Goal: Transaction & Acquisition: Book appointment/travel/reservation

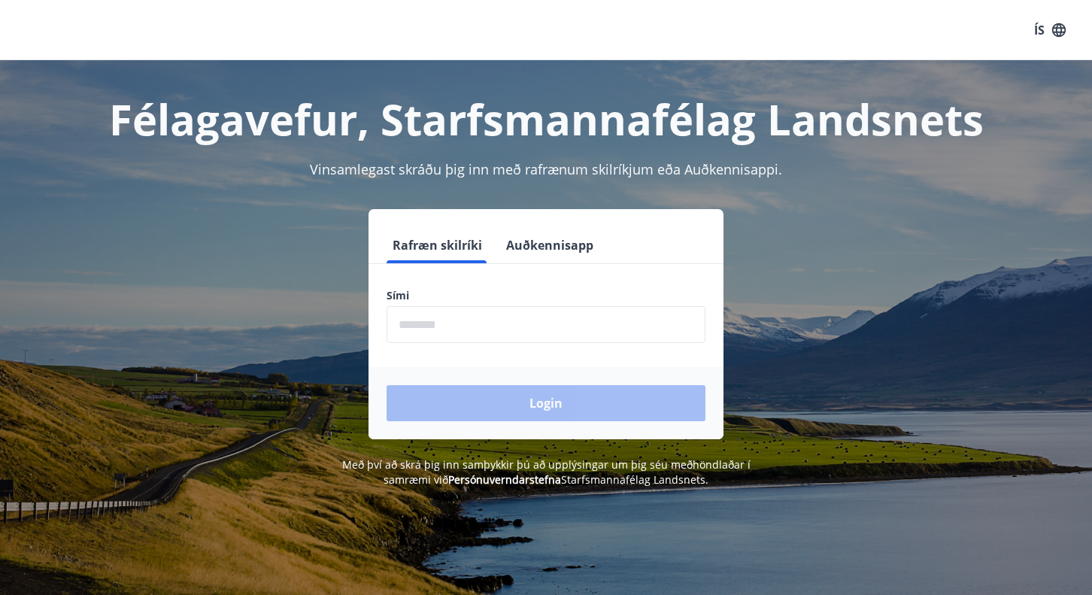
click at [522, 340] on input "phone" at bounding box center [545, 324] width 319 height 37
type input "********"
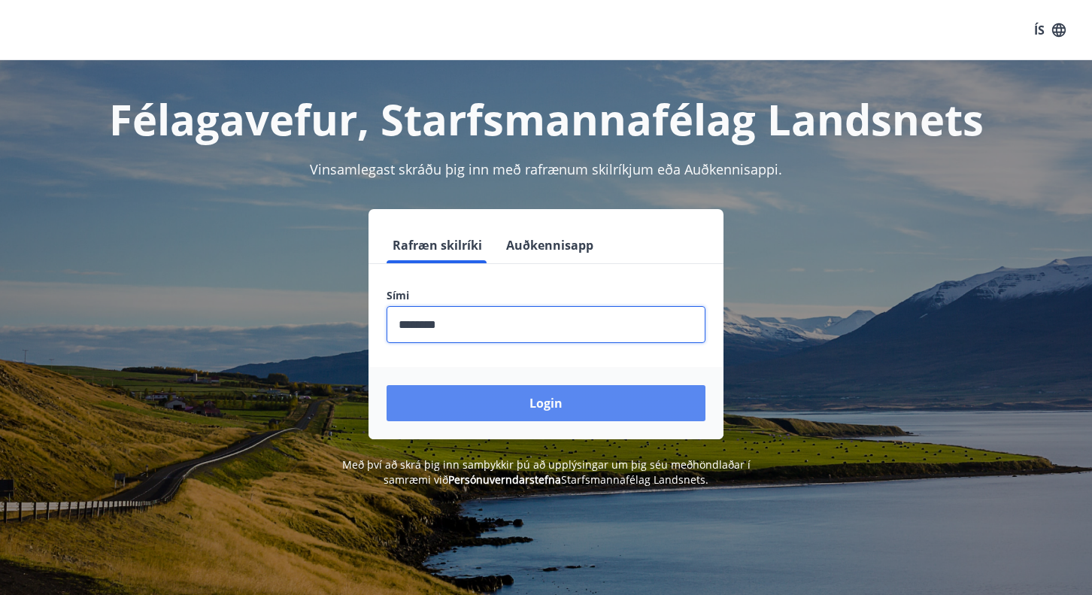
click at [538, 405] on button "Login" at bounding box center [545, 403] width 319 height 36
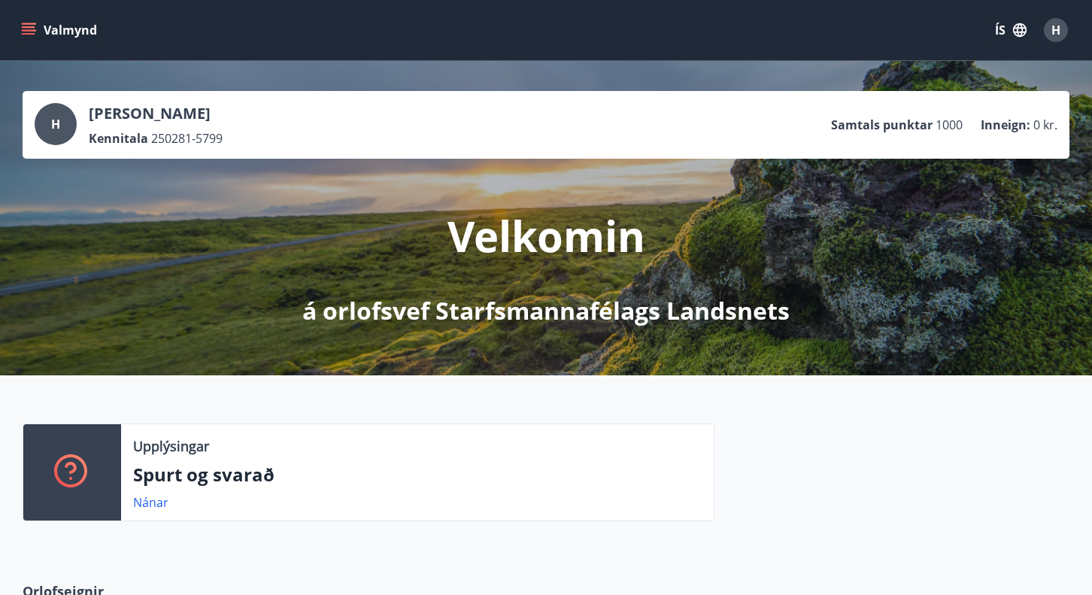
scroll to position [376, 0]
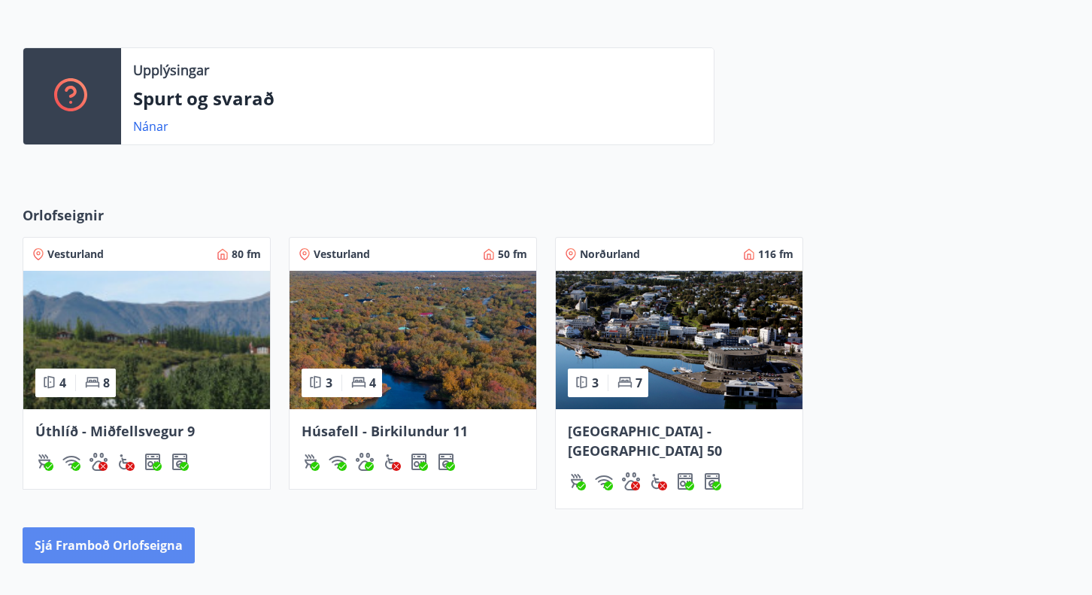
click at [123, 504] on div "Orlofseignir Vesturland 80 fm 4 8 Úthlíð - [GEOGRAPHIC_DATA] 9 Vesturland 50 fm…" at bounding box center [546, 384] width 1083 height 358
click at [115, 527] on button "Sjá framboð orlofseigna" at bounding box center [109, 545] width 172 height 36
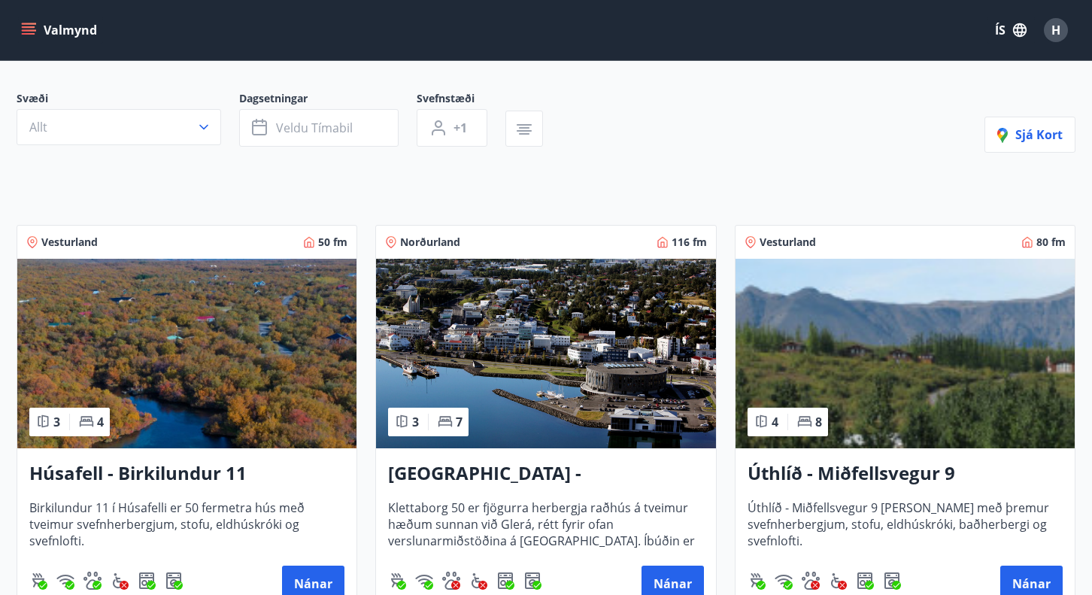
scroll to position [301, 0]
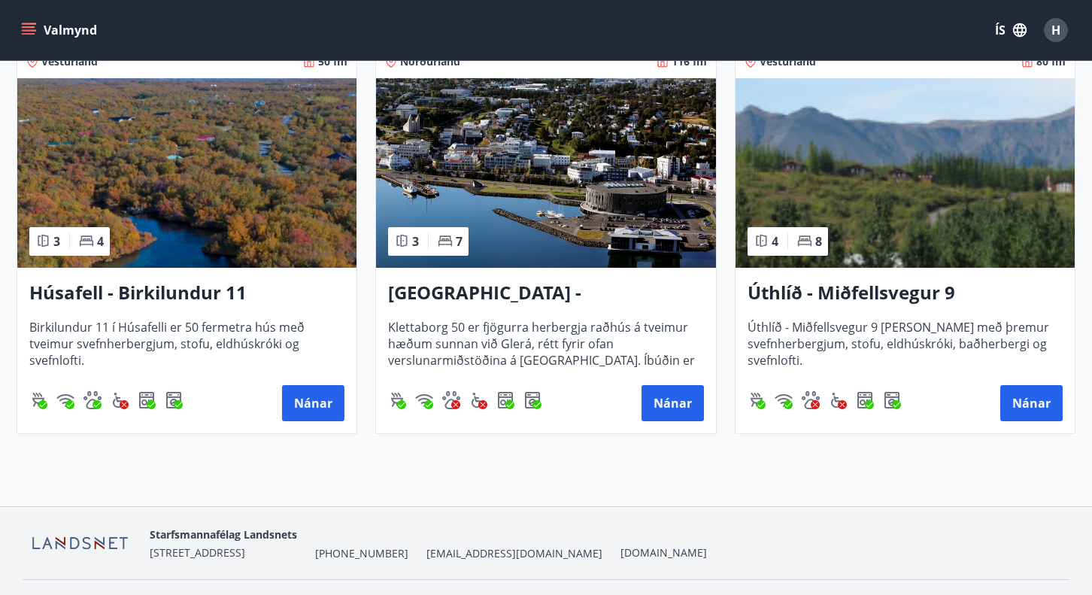
click at [834, 162] on img at bounding box center [904, 172] width 339 height 189
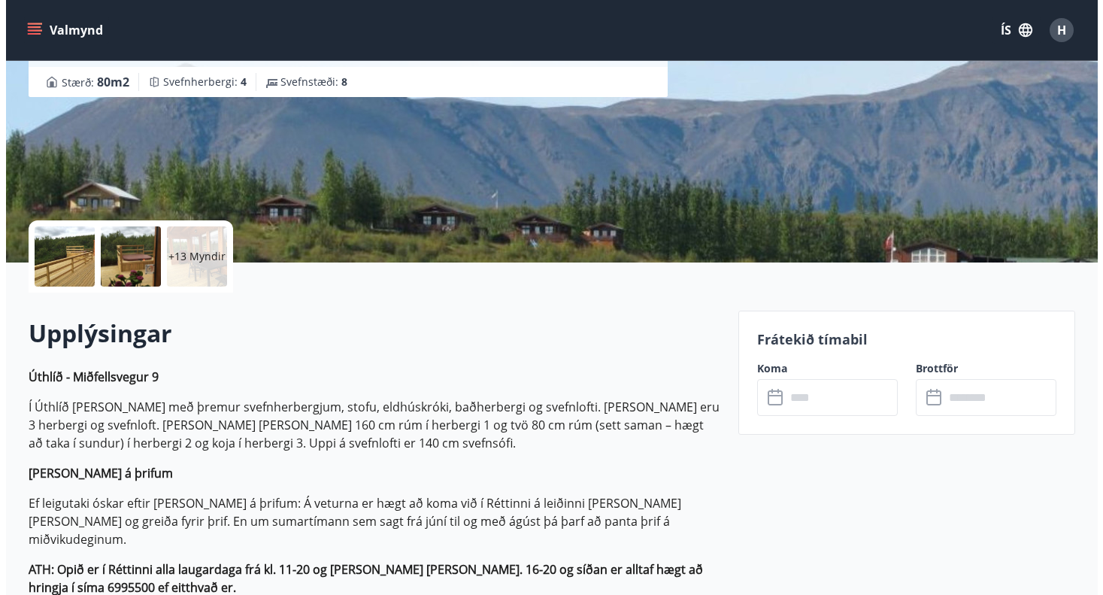
scroll to position [188, 0]
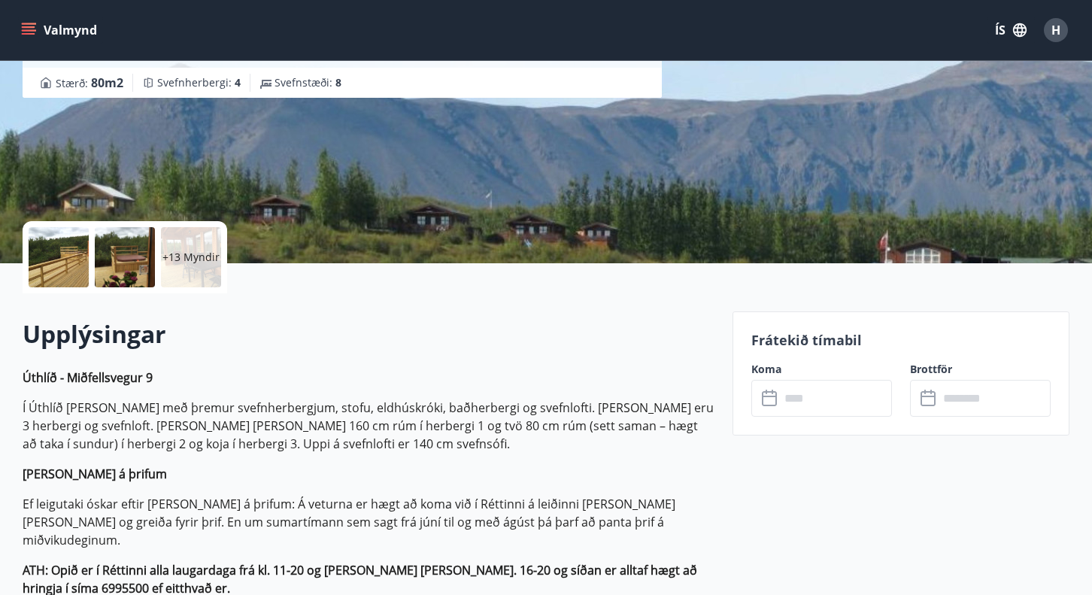
click at [200, 257] on p "+13 Myndir" at bounding box center [190, 257] width 57 height 15
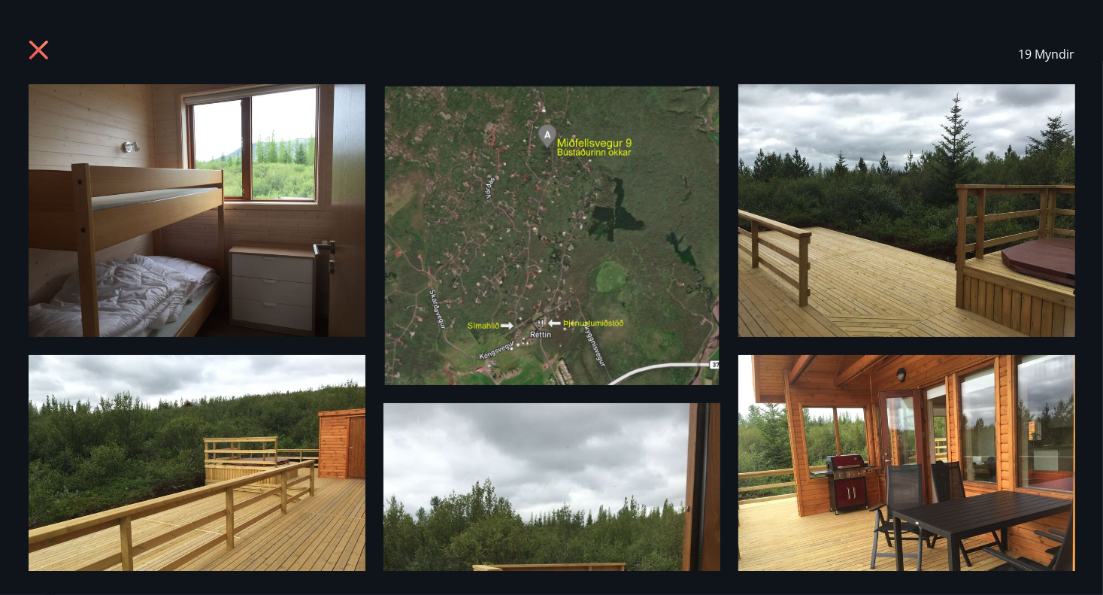
click at [580, 220] on img at bounding box center [551, 234] width 337 height 301
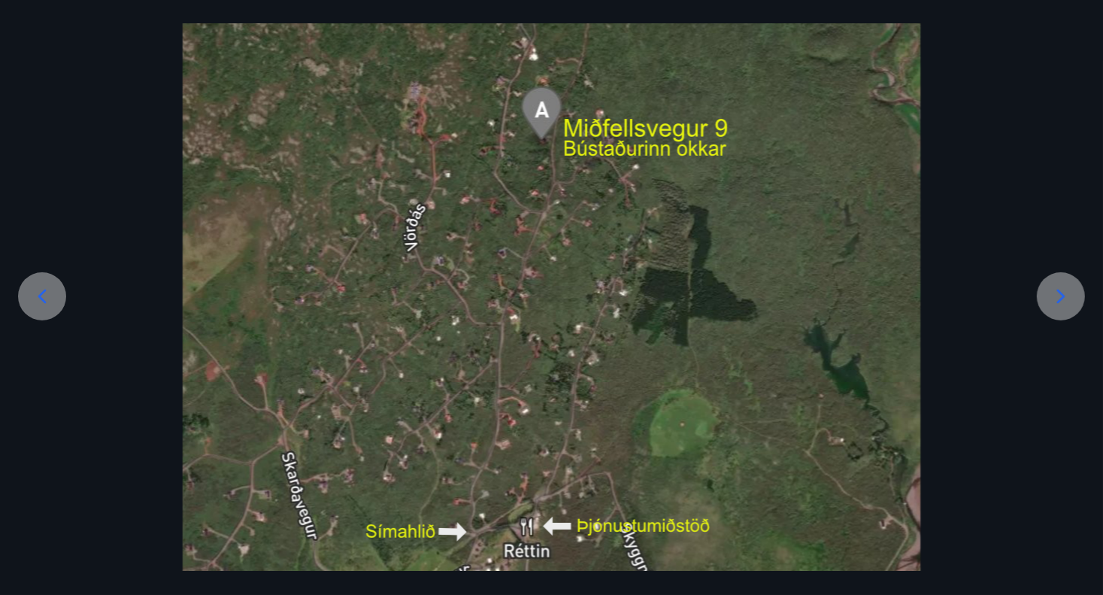
scroll to position [0, 0]
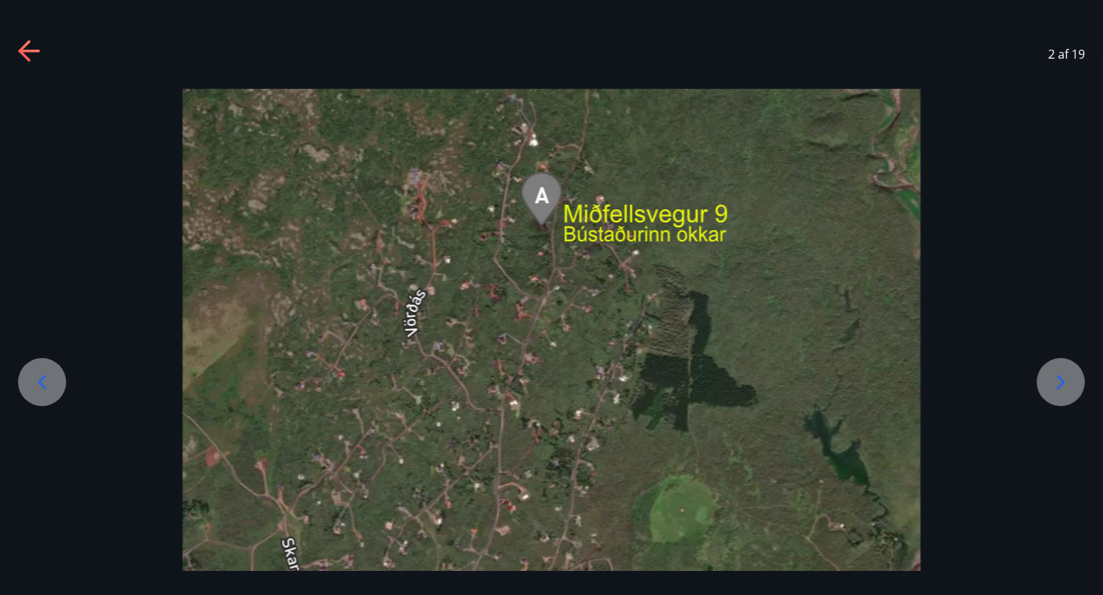
click at [27, 45] on icon at bounding box center [30, 52] width 24 height 24
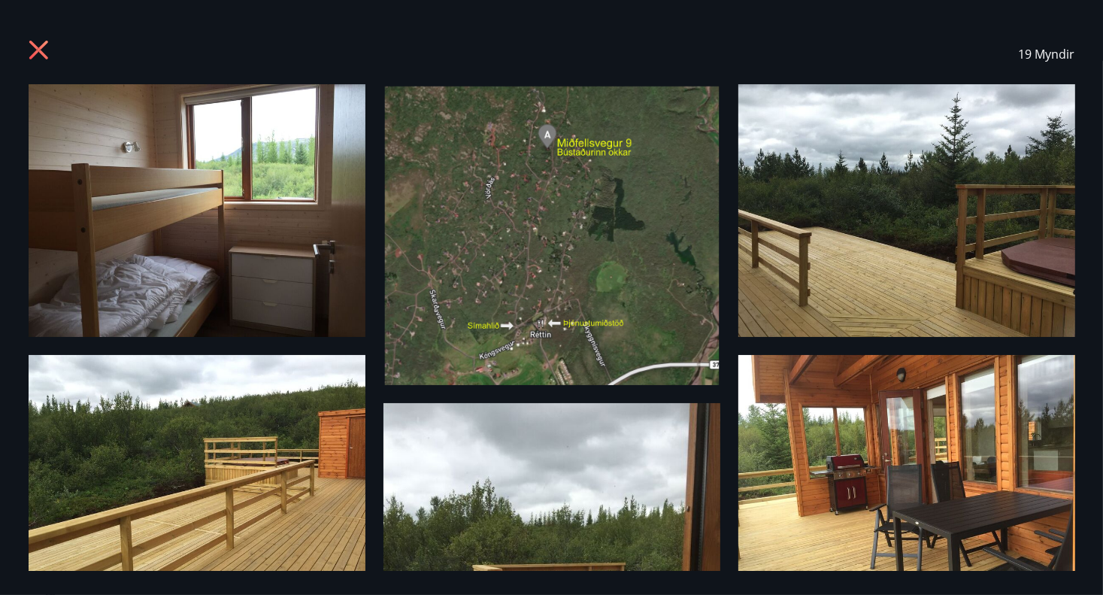
click at [827, 219] on img at bounding box center [906, 210] width 337 height 253
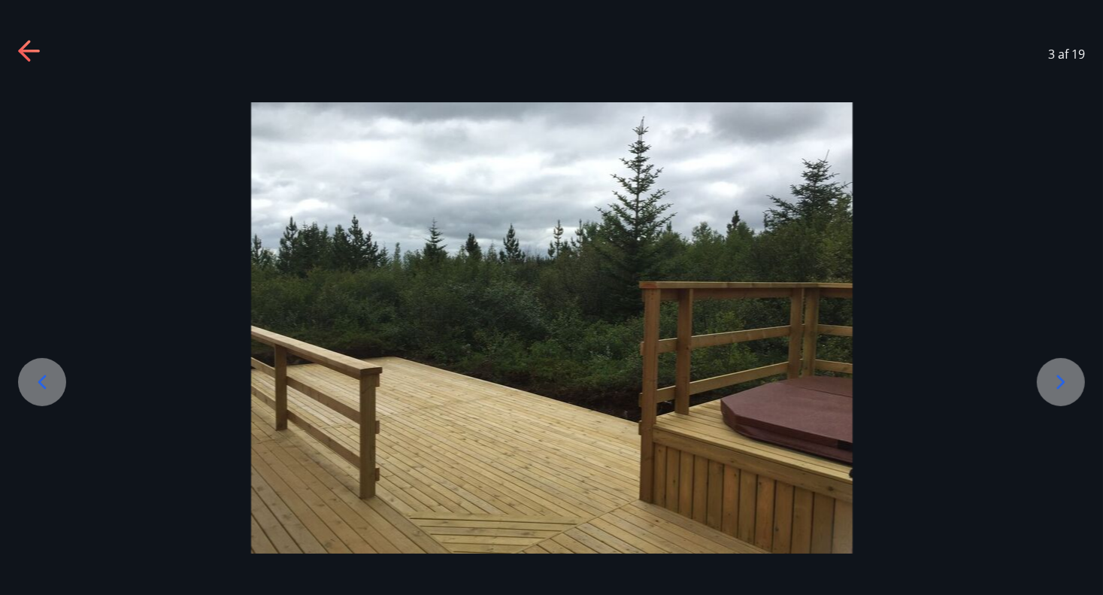
click at [1056, 387] on icon at bounding box center [1061, 382] width 24 height 24
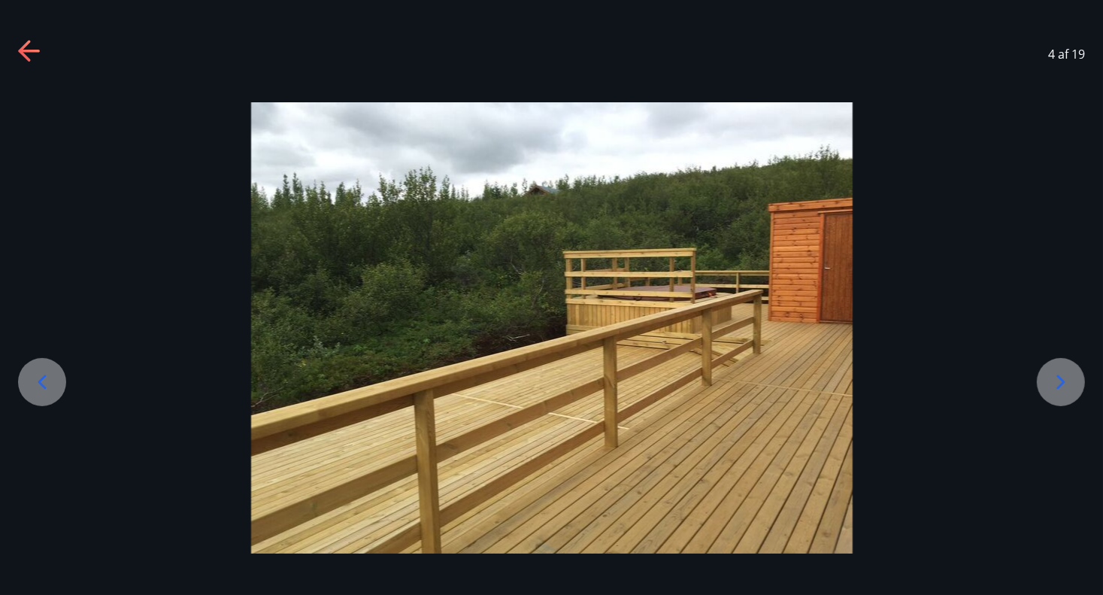
click at [1056, 387] on icon at bounding box center [1061, 382] width 24 height 24
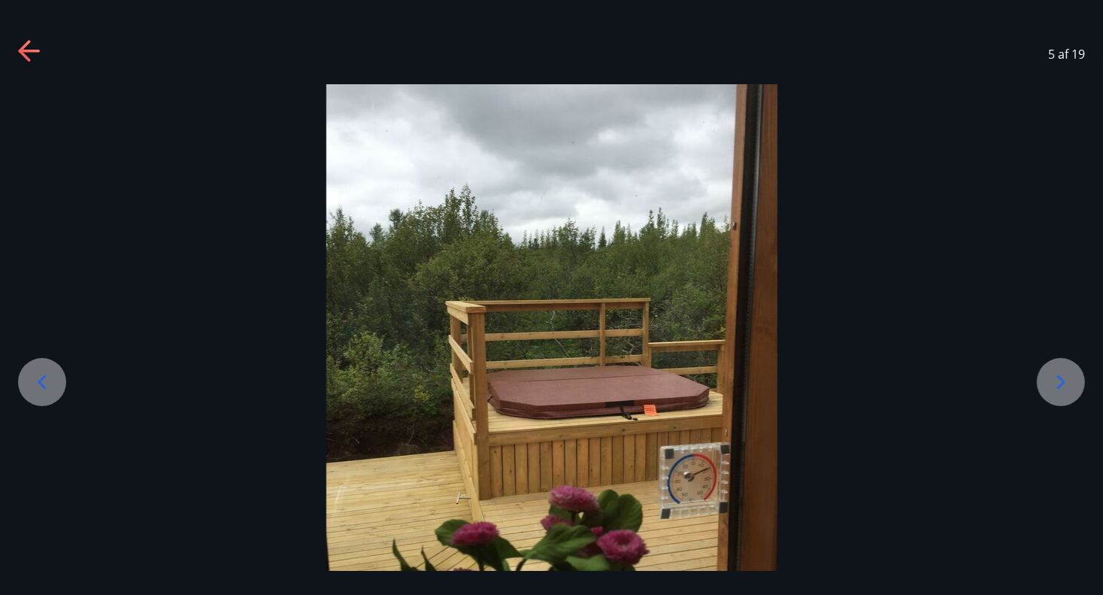
click at [1056, 387] on icon at bounding box center [1061, 382] width 24 height 24
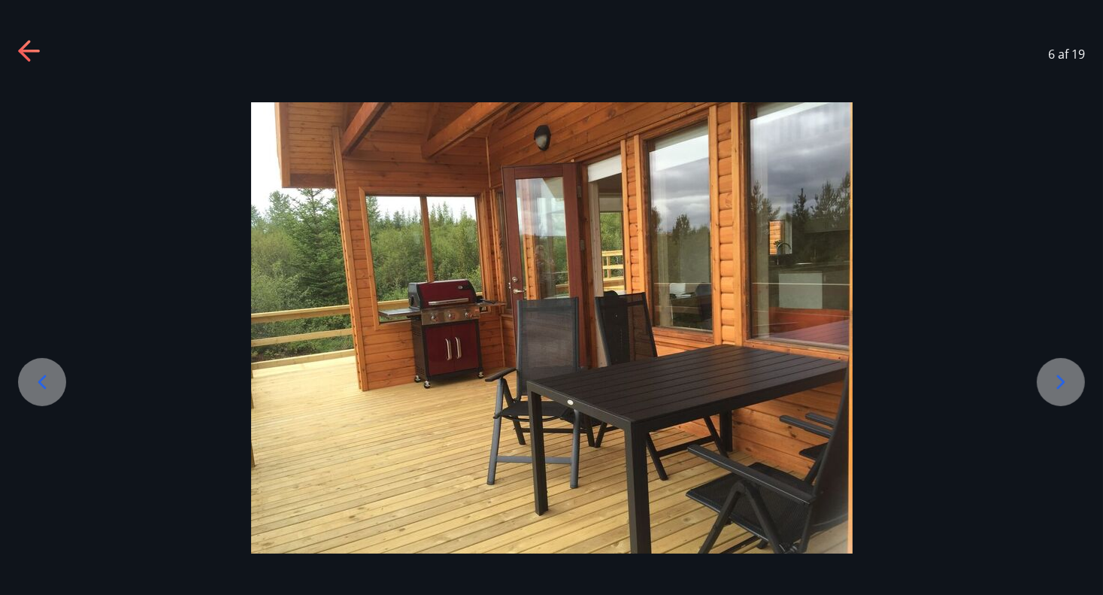
click at [1056, 387] on icon at bounding box center [1061, 382] width 24 height 24
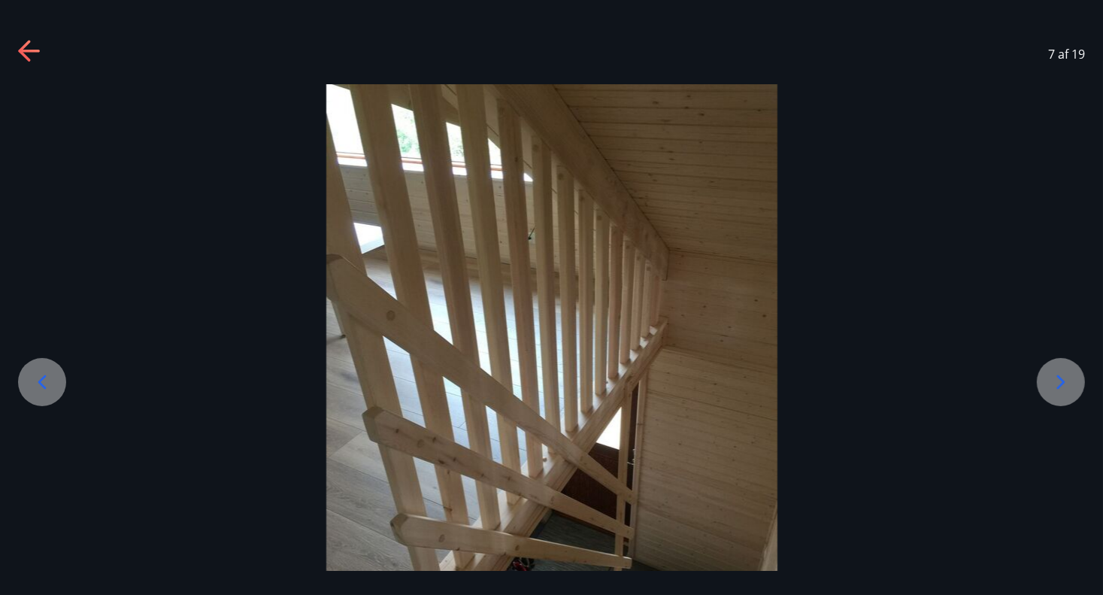
click at [1056, 387] on icon at bounding box center [1061, 382] width 24 height 24
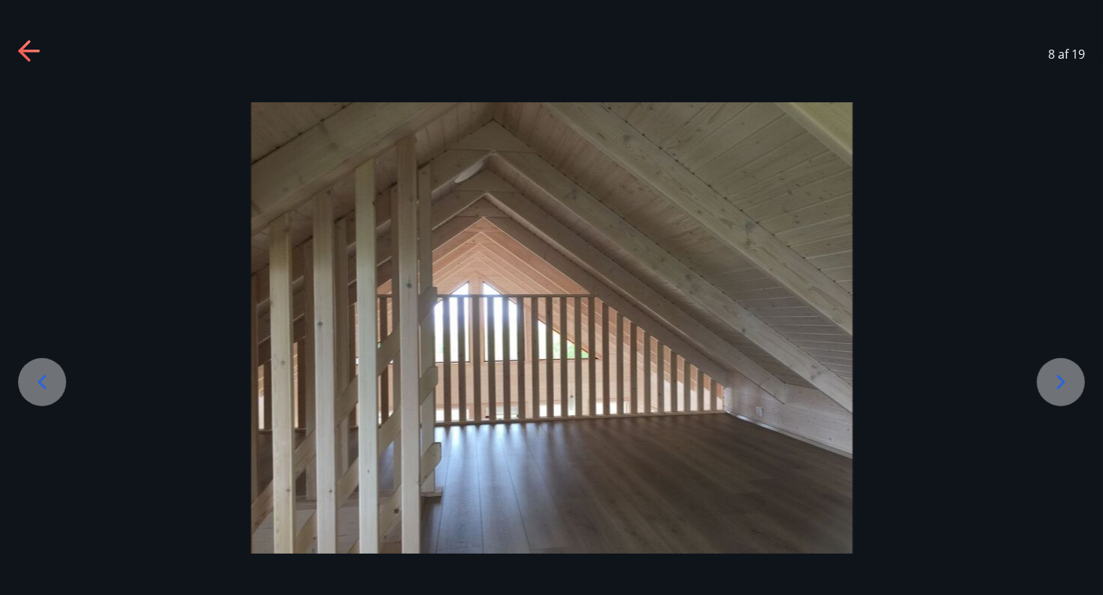
click at [1056, 387] on icon at bounding box center [1061, 382] width 24 height 24
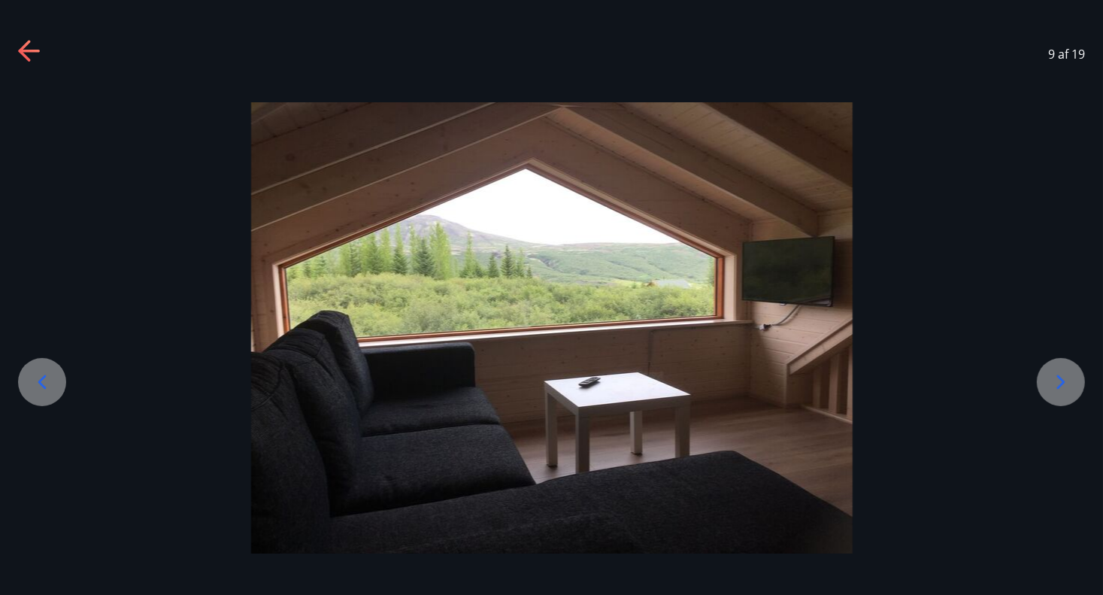
click at [1056, 387] on icon at bounding box center [1061, 382] width 24 height 24
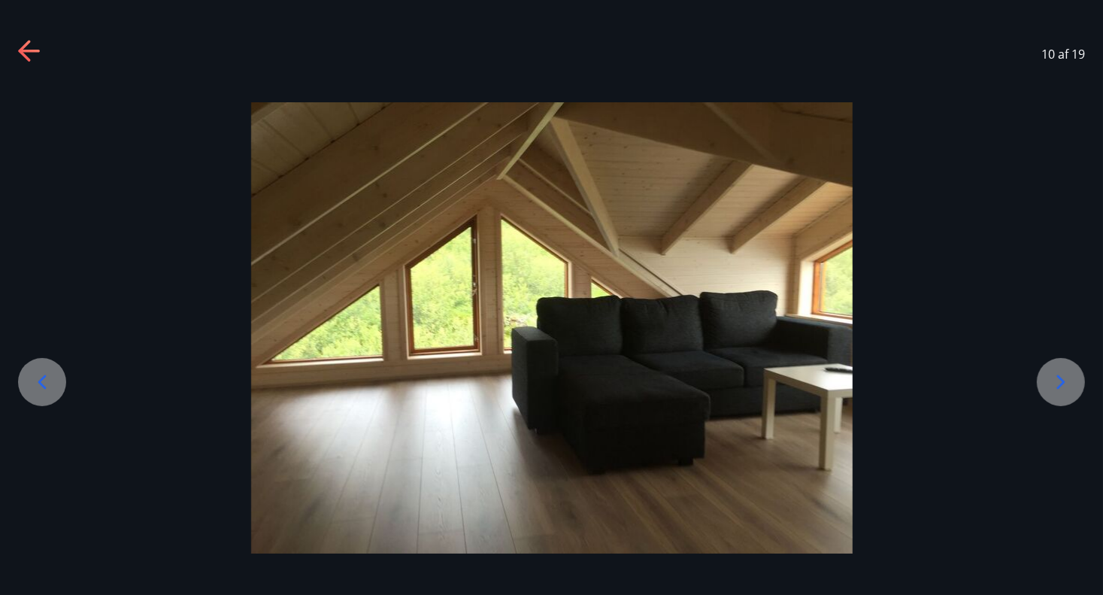
click at [1056, 387] on icon at bounding box center [1061, 382] width 24 height 24
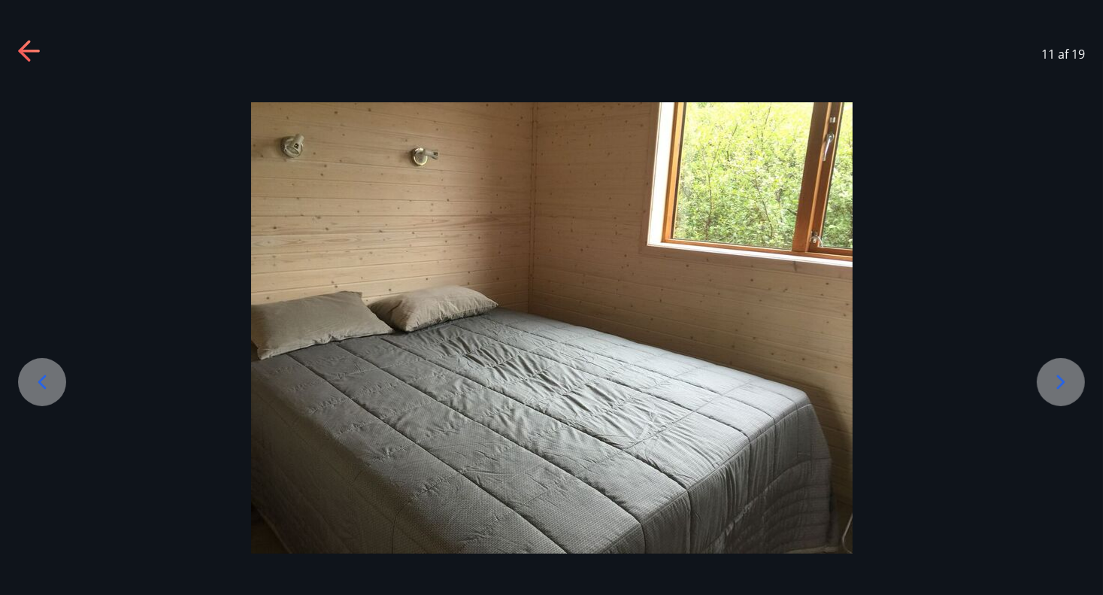
click at [24, 387] on div at bounding box center [42, 382] width 48 height 48
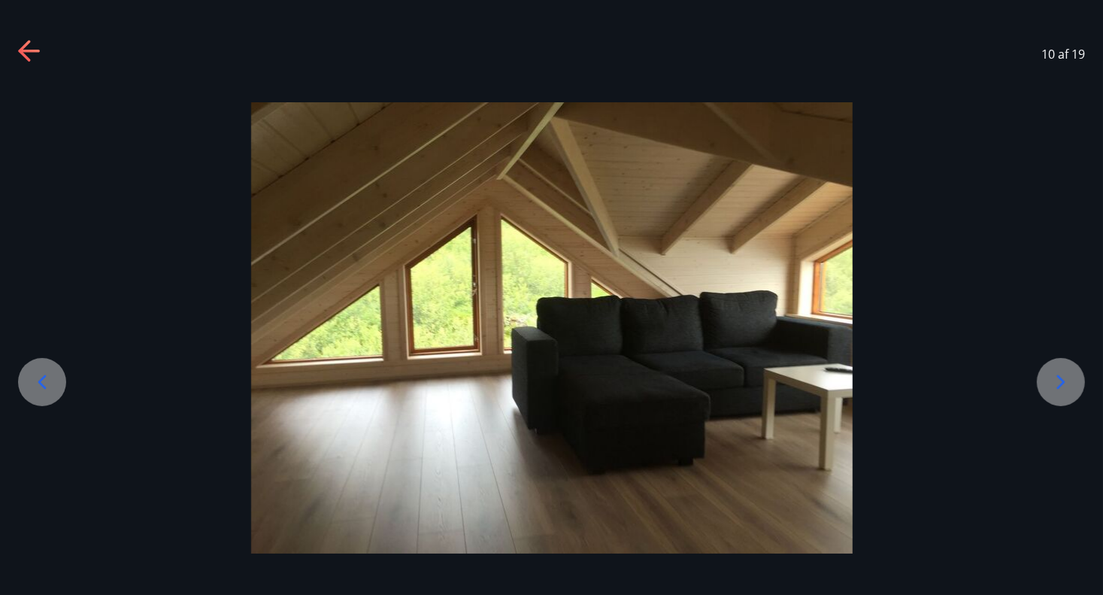
click at [1043, 386] on div at bounding box center [1061, 382] width 48 height 48
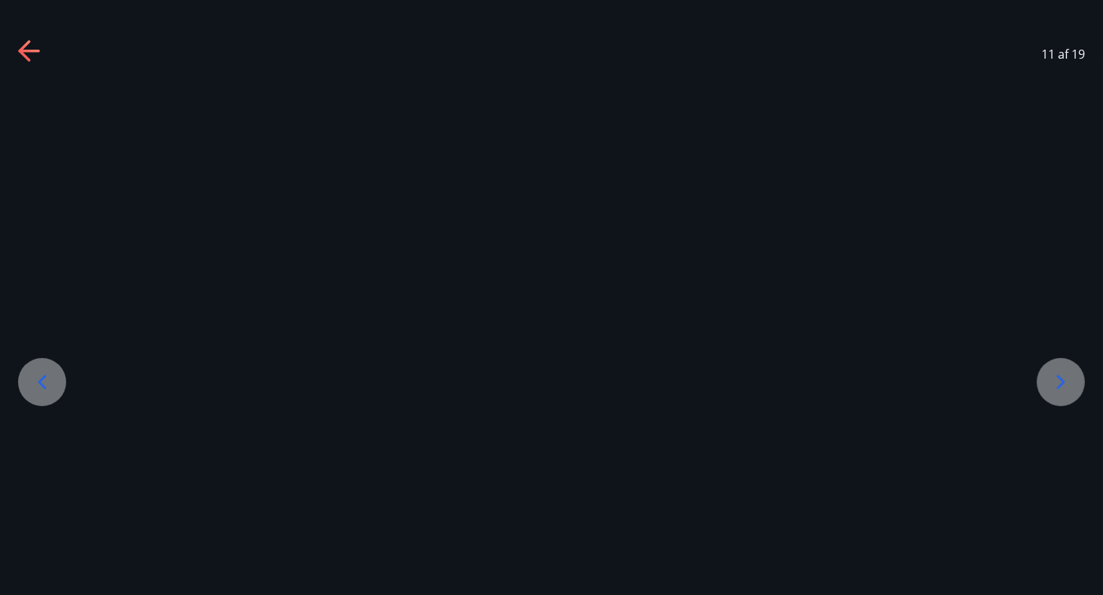
click at [1043, 375] on div at bounding box center [1061, 382] width 48 height 48
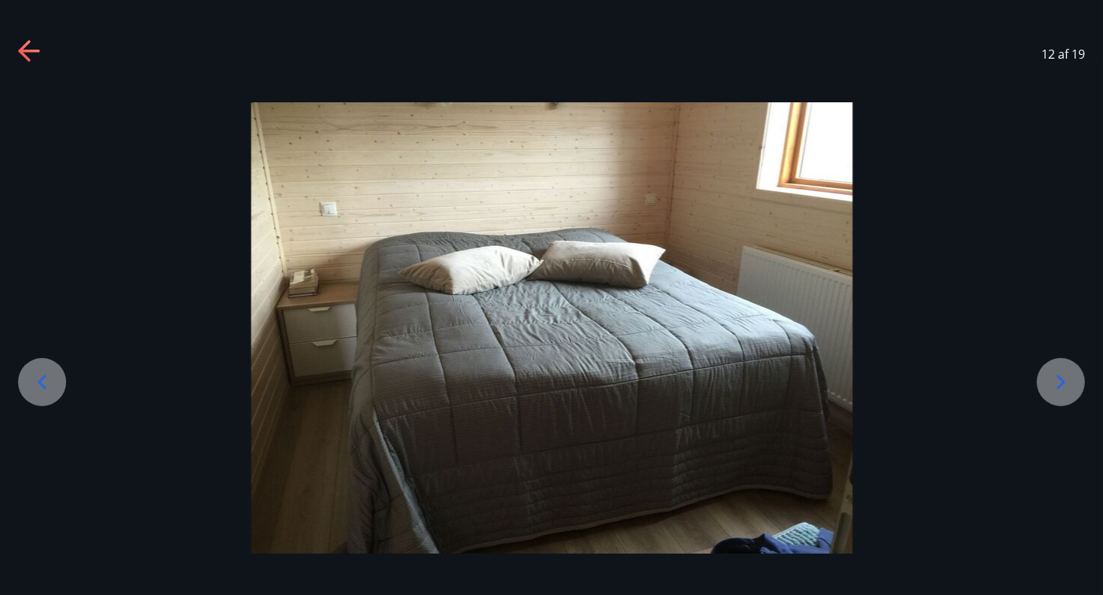
click at [1042, 375] on div at bounding box center [1061, 382] width 48 height 48
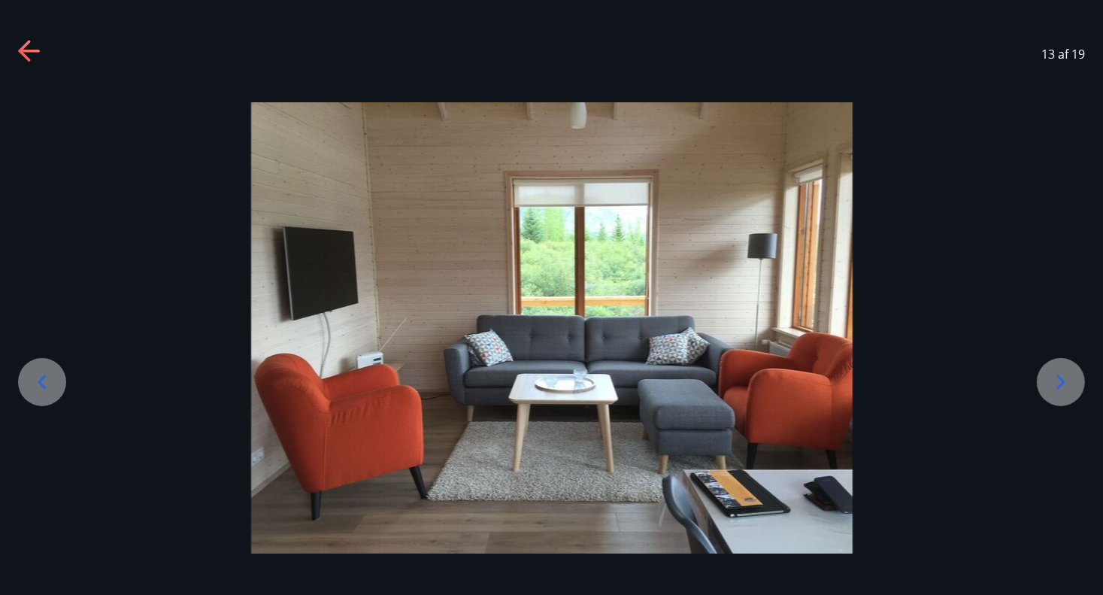
click at [1040, 375] on div at bounding box center [1061, 382] width 48 height 48
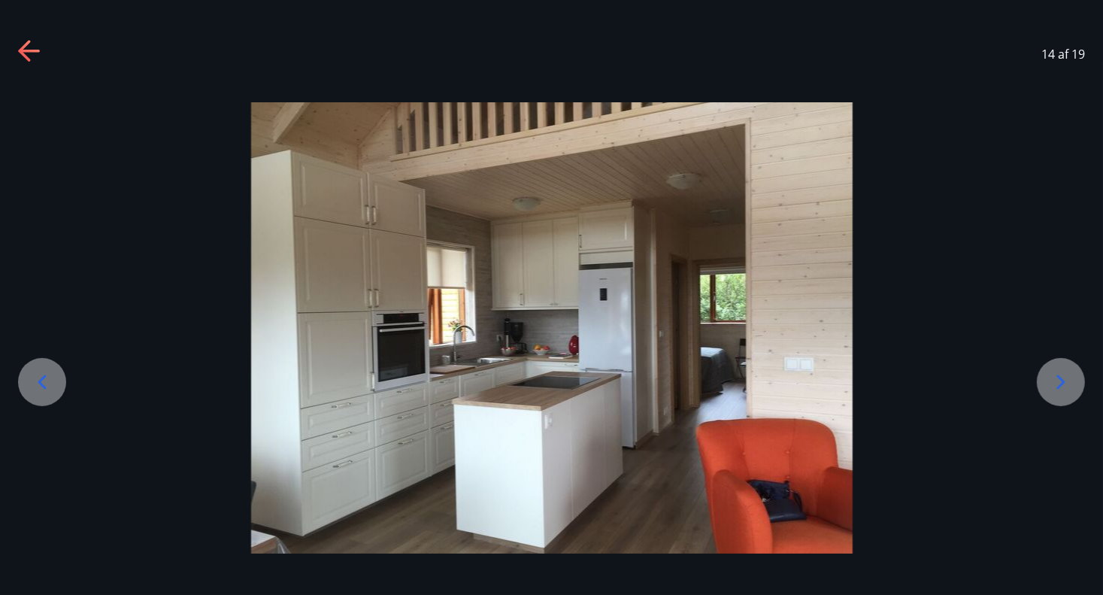
click at [18, 61] on icon at bounding box center [30, 52] width 24 height 24
